Goal: Task Accomplishment & Management: Manage account settings

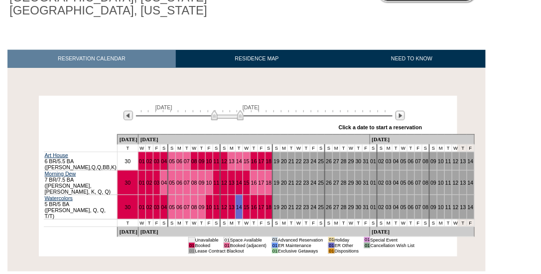
scroll to position [145, 0]
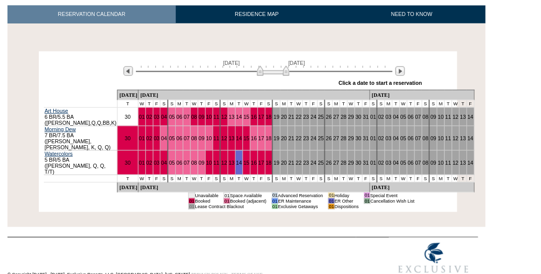
drag, startPoint x: 240, startPoint y: 73, endPoint x: 286, endPoint y: 75, distance: 45.9
click at [286, 75] on img at bounding box center [273, 71] width 32 height 10
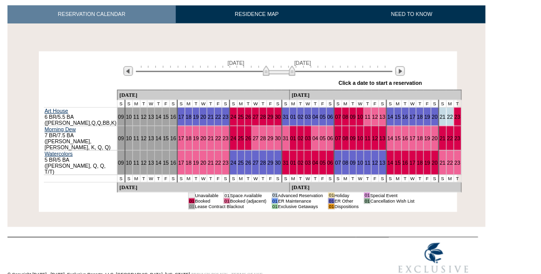
drag, startPoint x: 286, startPoint y: 72, endPoint x: 294, endPoint y: 72, distance: 8.0
click at [294, 72] on img at bounding box center [279, 71] width 32 height 10
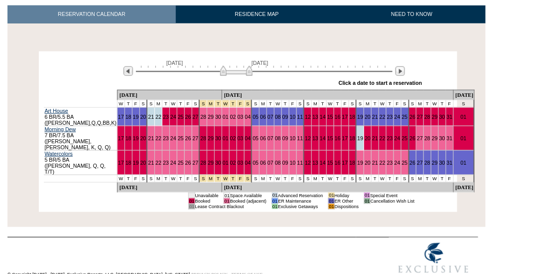
drag, startPoint x: 268, startPoint y: 69, endPoint x: 222, endPoint y: 70, distance: 45.9
click at [222, 70] on img at bounding box center [236, 71] width 32 height 10
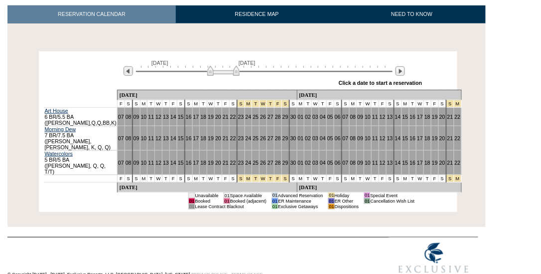
drag, startPoint x: 222, startPoint y: 70, endPoint x: 210, endPoint y: 70, distance: 12.0
click at [210, 70] on img at bounding box center [223, 71] width 32 height 10
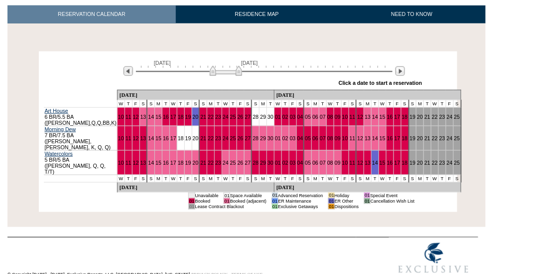
click at [213, 73] on img at bounding box center [226, 71] width 32 height 10
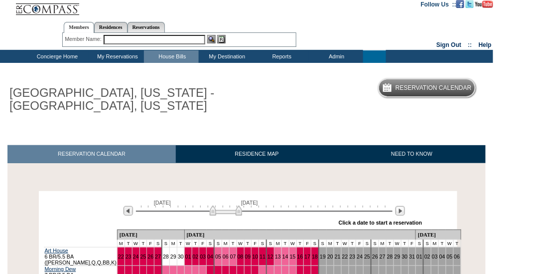
scroll to position [0, 0]
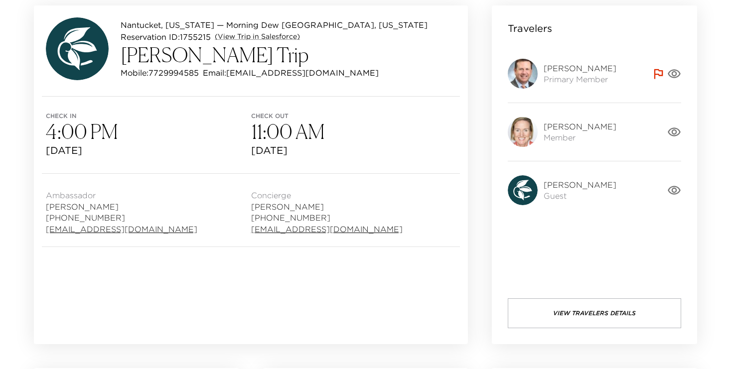
scroll to position [96, 0]
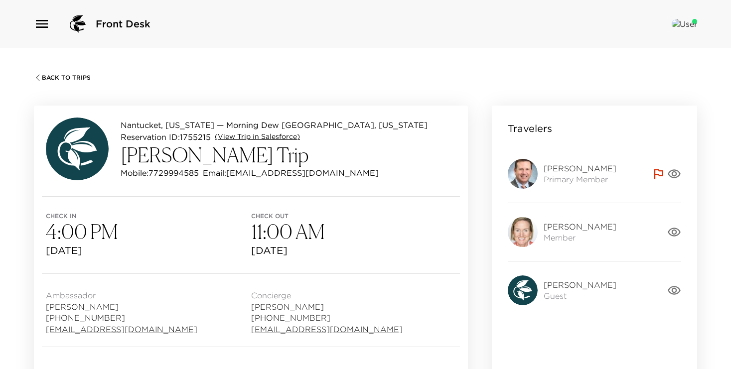
click at [274, 138] on link "(View Trip in Salesforce)" at bounding box center [257, 137] width 85 height 10
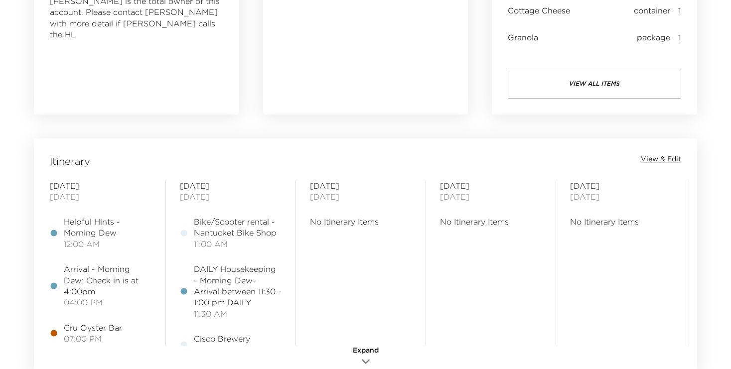
click at [660, 162] on span "View & Edit" at bounding box center [661, 160] width 40 height 10
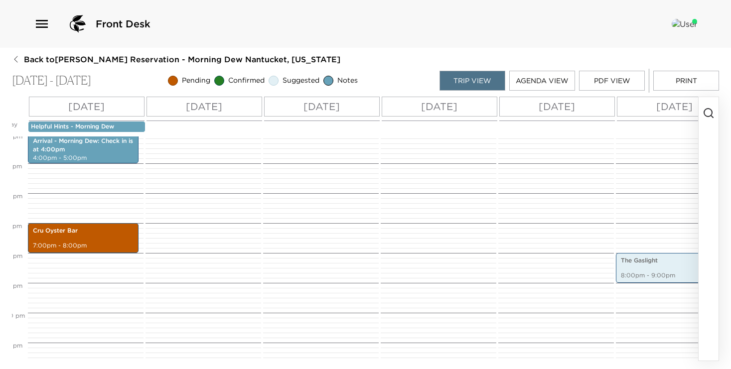
scroll to position [493, 0]
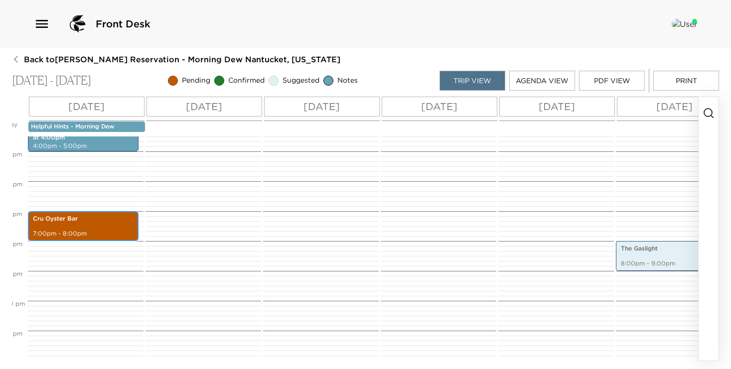
click at [89, 226] on div "Cru Oyster Bar 7:00pm - 8:00pm" at bounding box center [83, 226] width 105 height 27
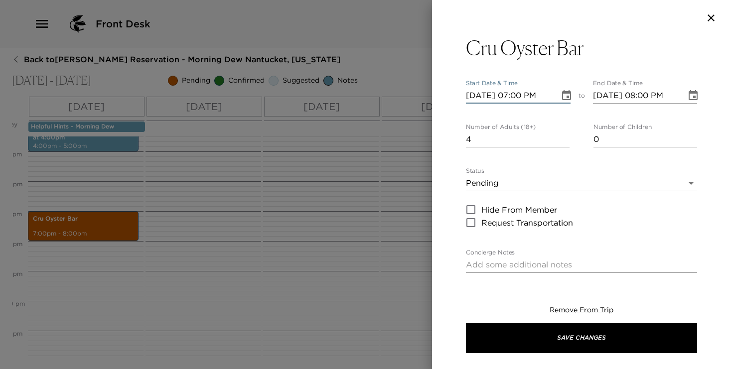
click at [521, 96] on input "10/04/2025 07:00 PM" at bounding box center [509, 96] width 87 height 16
type input "10/04/2025 08:01 PM"
type input "10/04/2025 09:01 PM"
type input "10/04/2025 08:15 PM"
click at [644, 97] on input "10/04/2025 09:01 PM" at bounding box center [636, 96] width 87 height 16
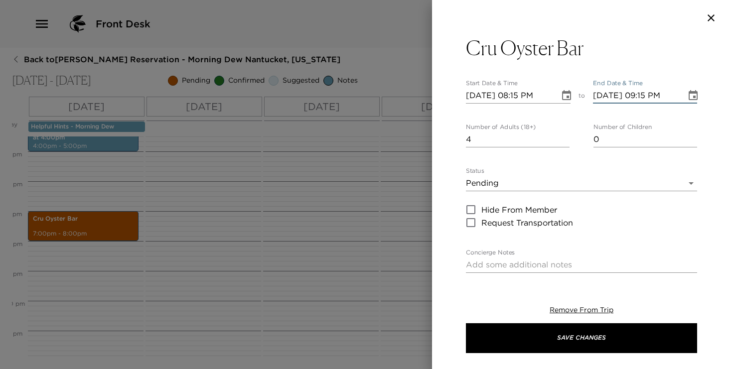
click at [648, 97] on input "10/04/2025 09:15 PM" at bounding box center [636, 96] width 87 height 16
type input "10/04/2025 09:15 PM"
click at [527, 192] on div "Status Pending Pending Hide From Member Request Transportation" at bounding box center [581, 198] width 231 height 62
click at [519, 183] on body "Front Desk Back to Ted Bowen Reservation - Morning Dew Nantucket, Massachusetts…" at bounding box center [365, 184] width 731 height 369
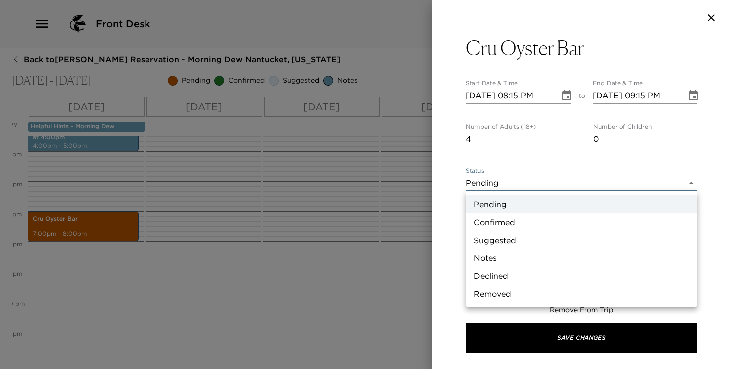
click at [523, 224] on li "Confirmed" at bounding box center [581, 222] width 231 height 18
type input "Confirmed"
type textarea "Your reservation is confirmed. Please see the cancelation policy."
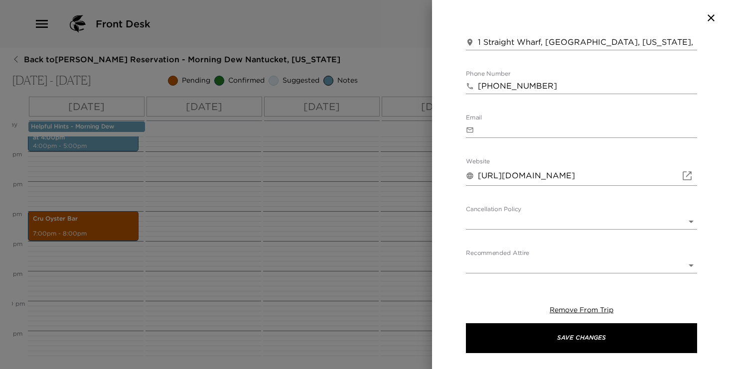
scroll to position [327, 0]
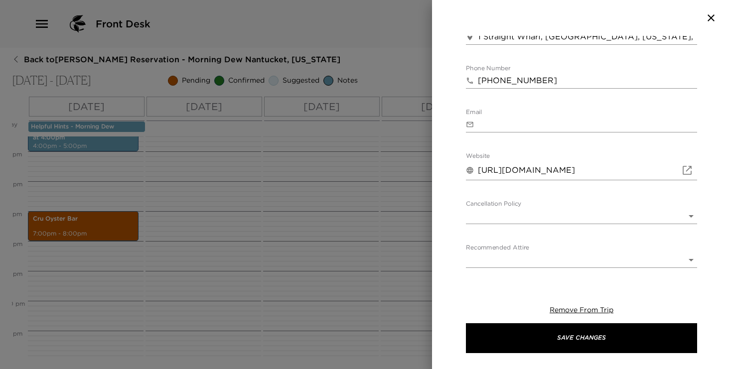
click at [524, 218] on body "Front Desk Back to Ted Bowen Reservation - Morning Dew Nantucket, Massachusetts…" at bounding box center [365, 184] width 731 height 369
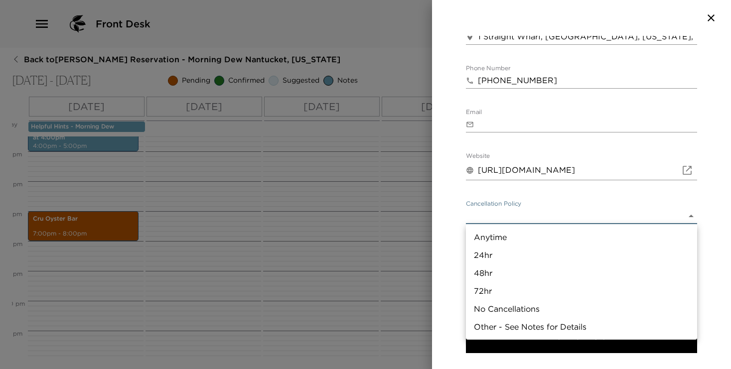
click at [516, 275] on li "48hr" at bounding box center [581, 273] width 231 height 18
type input "48hr"
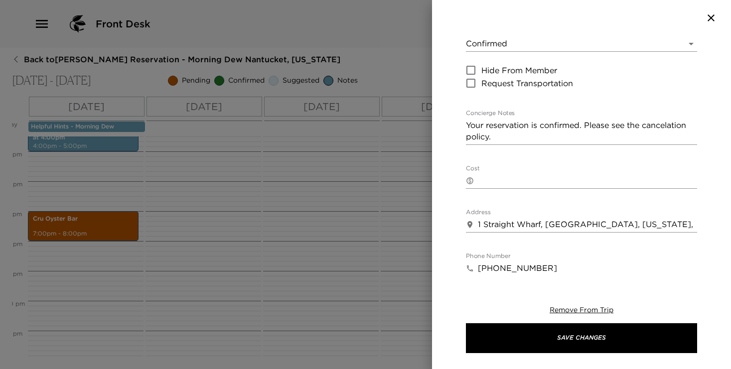
scroll to position [13, 0]
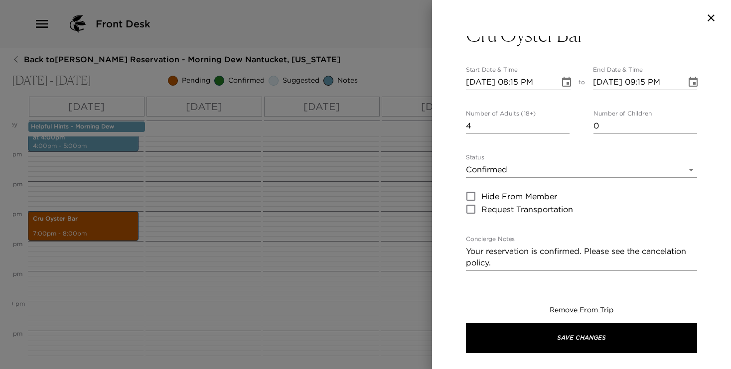
click at [507, 262] on textarea "Your reservation is confirmed. Please see the cancelation policy." at bounding box center [581, 257] width 231 height 23
click at [532, 258] on textarea "Your reservation is confirmed. Please see the cancellation policy. Please" at bounding box center [581, 257] width 231 height 23
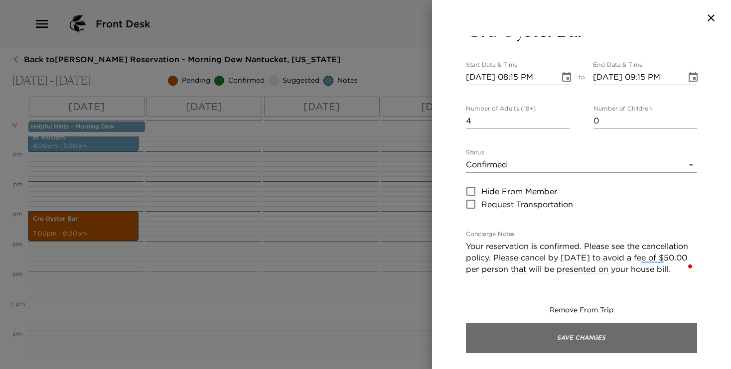
type textarea "Your reservation is confirmed. Please see the cancellation policy. Please cance…"
click at [567, 328] on button "Save Changes" at bounding box center [581, 338] width 231 height 30
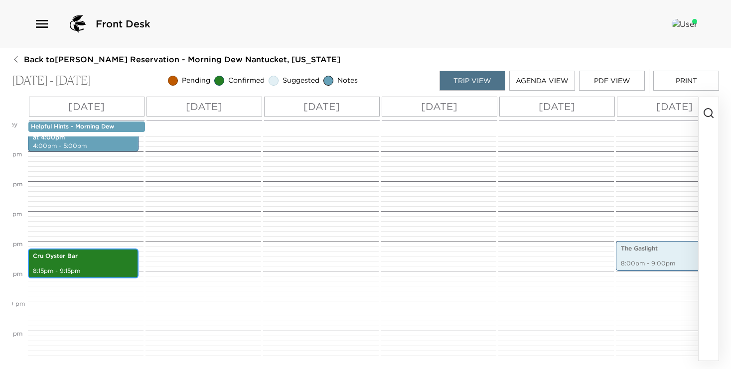
click at [105, 259] on p "Cru Oyster Bar" at bounding box center [83, 256] width 101 height 8
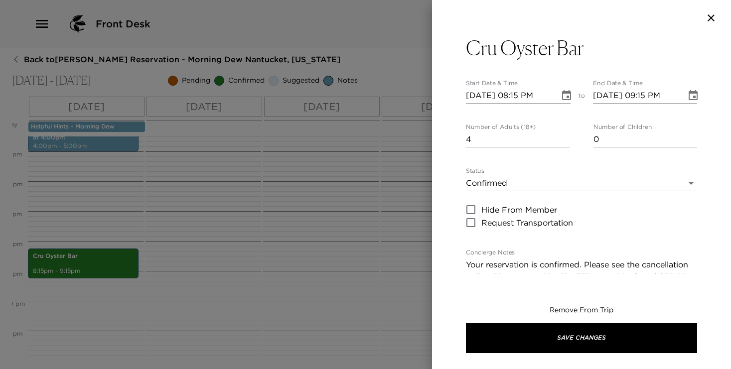
click at [646, 95] on input "10/04/2025 09:15 PM" at bounding box center [636, 96] width 87 height 16
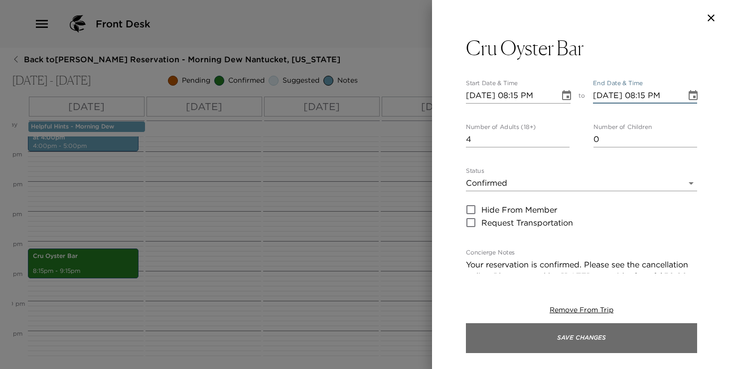
type input "10/04/2025 08:15 PM"
click at [578, 336] on button "Save Changes" at bounding box center [581, 338] width 231 height 30
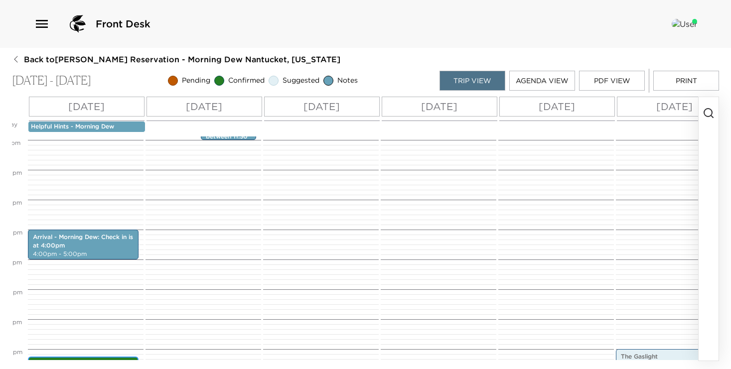
scroll to position [381, 0]
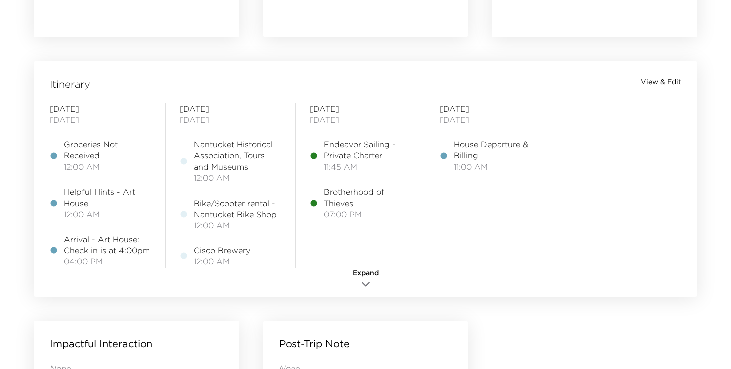
scroll to position [790, 0]
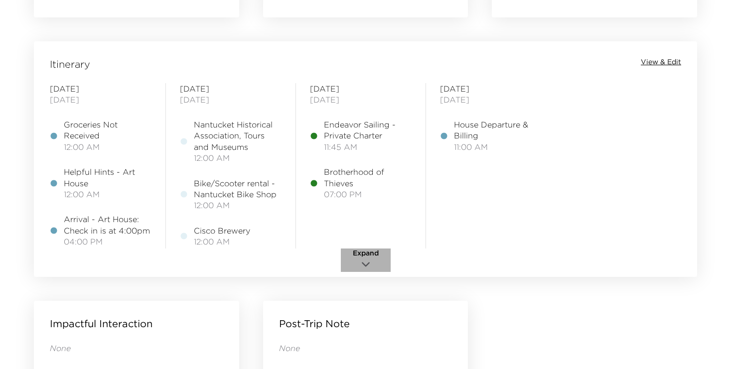
click at [366, 254] on span "Expand" at bounding box center [366, 254] width 26 height 10
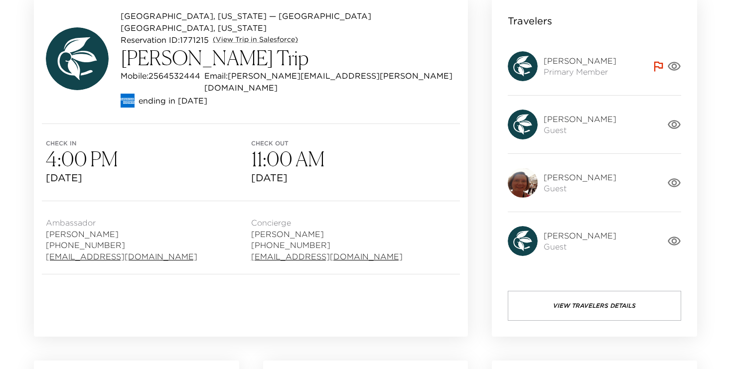
scroll to position [0, 0]
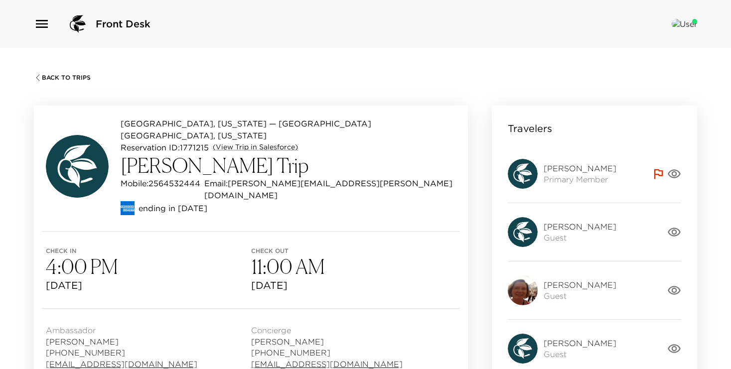
click at [70, 76] on span "Back To Trips" at bounding box center [66, 77] width 49 height 7
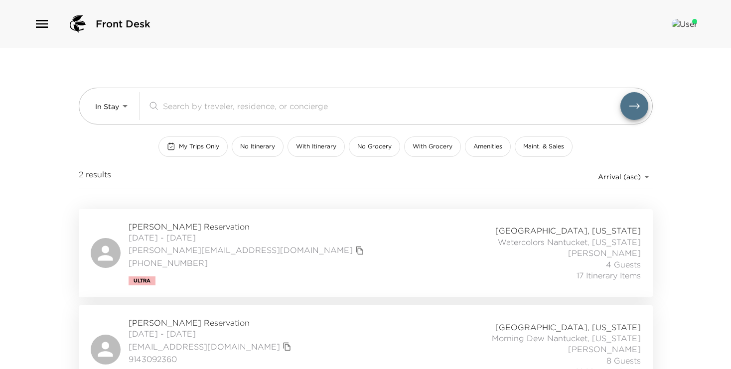
scroll to position [24, 0]
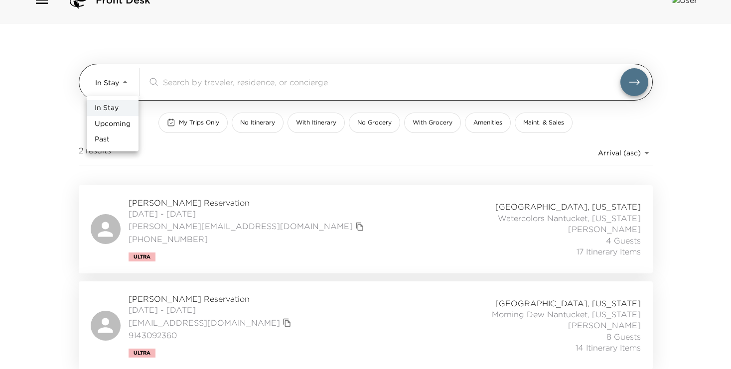
click at [116, 90] on body "Front Desk In Stay In-Stay ​ My Trips Only No Itinerary With Itinerary No Groce…" at bounding box center [365, 160] width 731 height 369
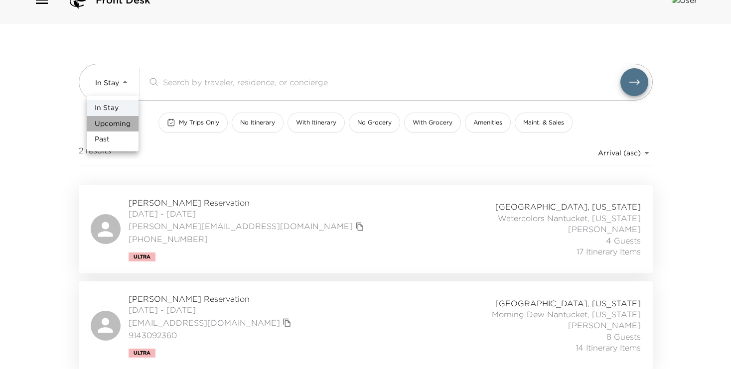
click at [117, 122] on span "Upcoming" at bounding box center [113, 124] width 36 height 10
type input "Upcoming"
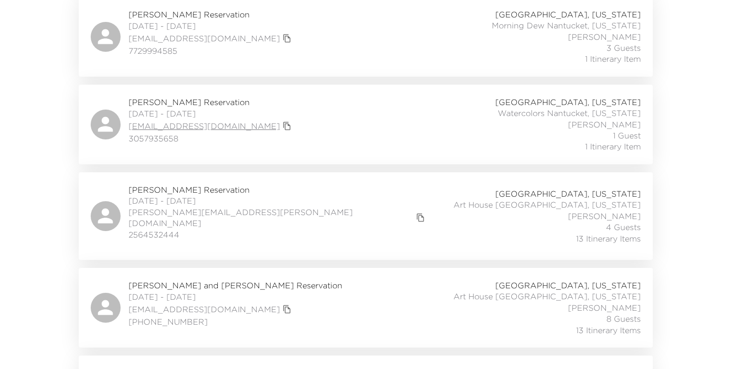
scroll to position [359, 0]
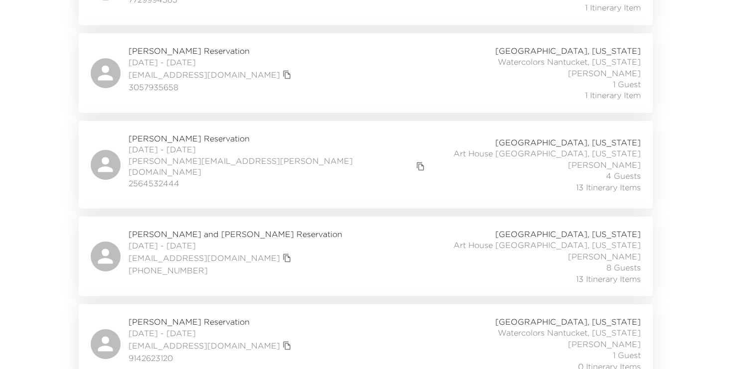
click at [172, 229] on span "[PERSON_NAME] and [PERSON_NAME] Reservation" at bounding box center [236, 234] width 214 height 11
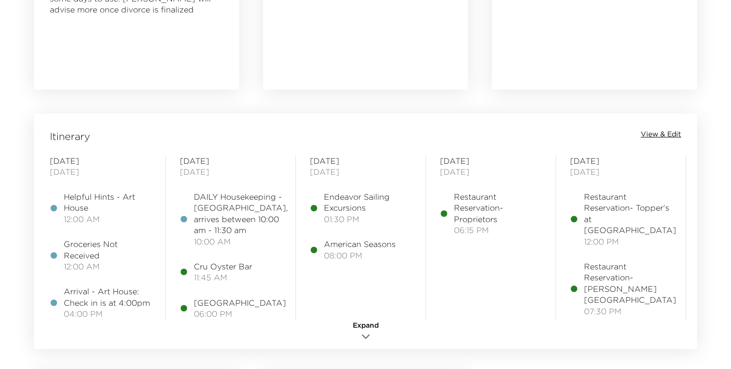
scroll to position [718, 0]
